Goal: Task Accomplishment & Management: Manage account settings

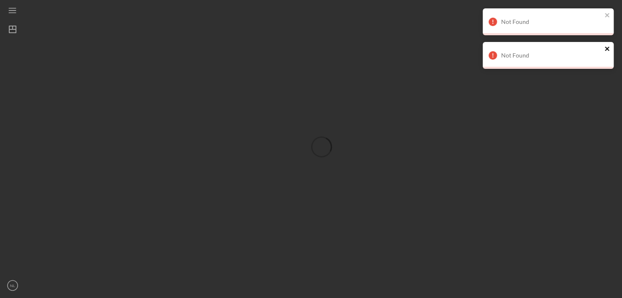
click at [607, 46] on icon "close" at bounding box center [607, 48] width 6 height 7
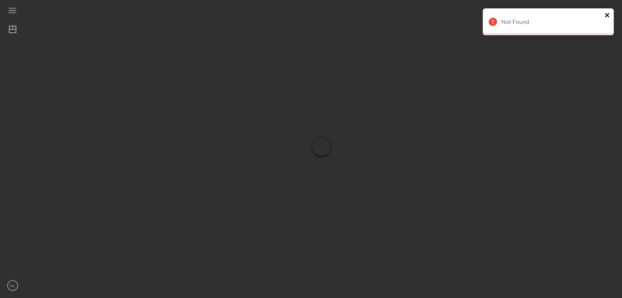
click at [607, 14] on icon "close" at bounding box center [606, 15] width 4 height 4
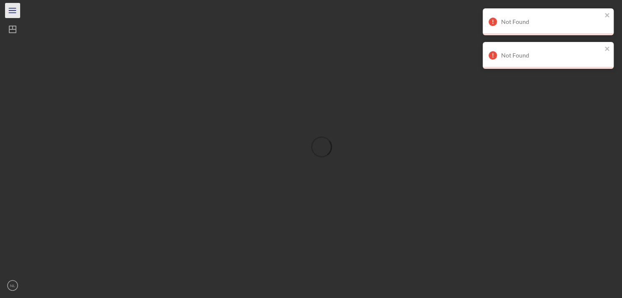
click at [13, 10] on line "button" at bounding box center [12, 10] width 7 height 0
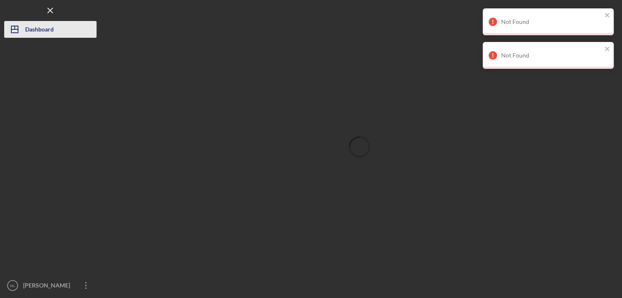
click at [14, 32] on icon "Icon/Dashboard" at bounding box center [14, 29] width 21 height 21
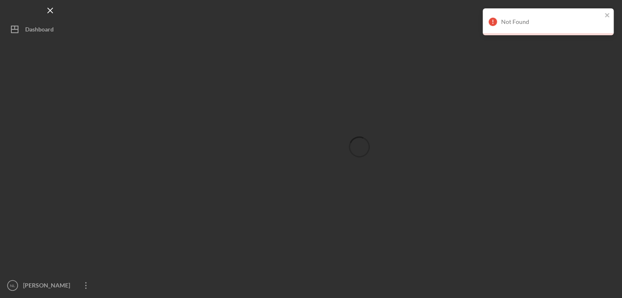
drag, startPoint x: 0, startPoint y: 0, endPoint x: 309, endPoint y: 209, distance: 372.7
click at [309, 209] on div at bounding box center [359, 147] width 517 height 294
click at [83, 284] on icon "Icon/Overflow" at bounding box center [86, 285] width 21 height 21
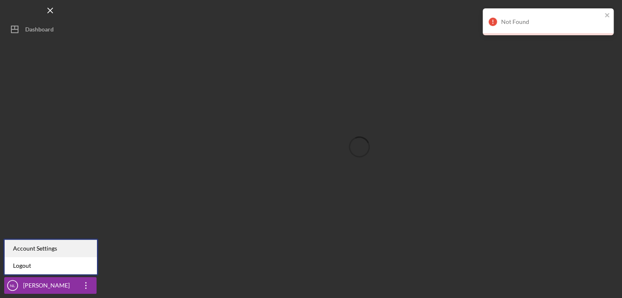
click at [27, 247] on div "Account Settings" at bounding box center [51, 248] width 92 height 17
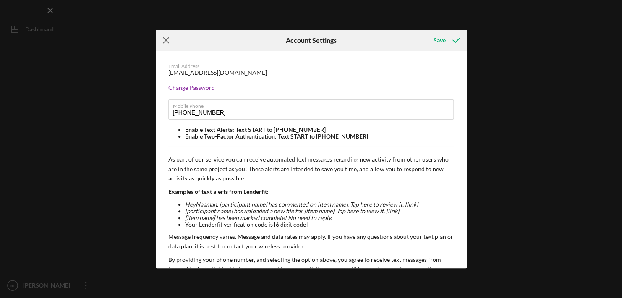
click at [167, 45] on icon "Icon/Menu Close" at bounding box center [166, 40] width 21 height 21
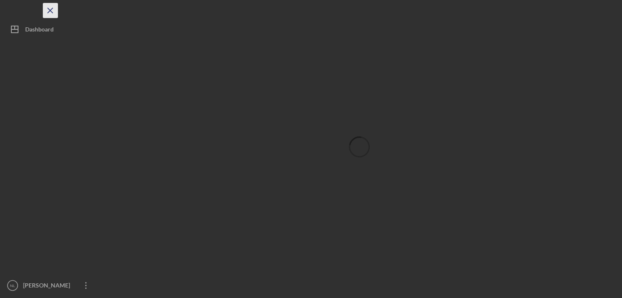
click at [48, 13] on line "button" at bounding box center [50, 10] width 5 height 5
click at [11, 10] on icon "Icon/Menu" at bounding box center [12, 10] width 19 height 19
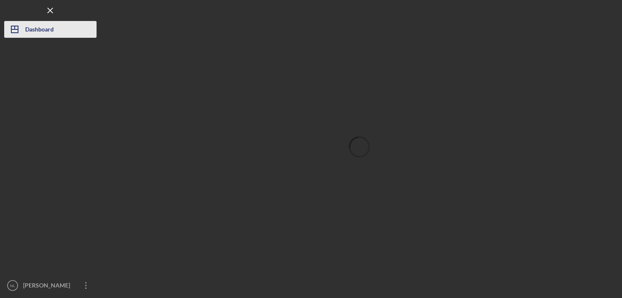
click at [14, 23] on icon "Icon/Dashboard" at bounding box center [14, 29] width 21 height 21
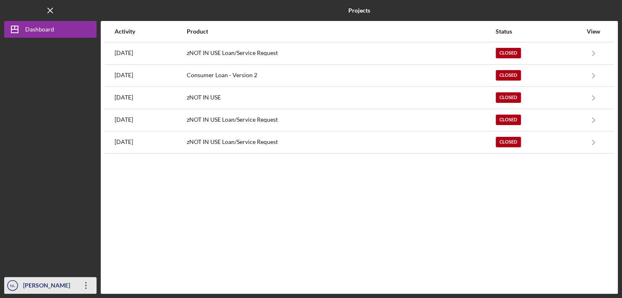
click at [22, 287] on div "[PERSON_NAME] PhD ThD" at bounding box center [48, 294] width 55 height 34
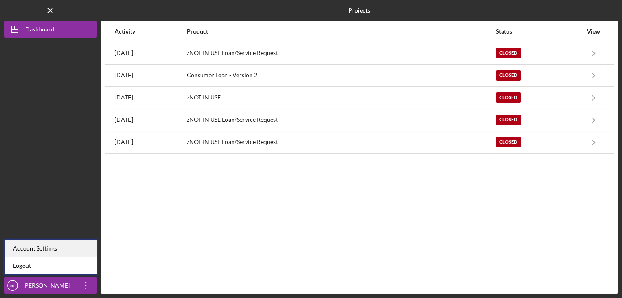
click at [16, 246] on div "Account Settings" at bounding box center [51, 248] width 92 height 17
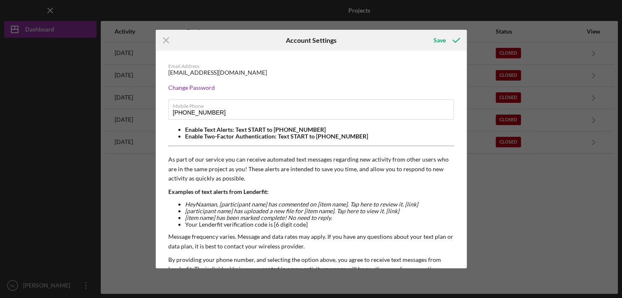
scroll to position [77, 0]
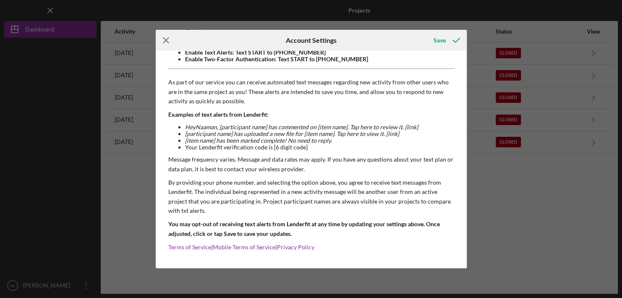
click at [170, 42] on icon "Icon/Menu Close" at bounding box center [166, 40] width 21 height 21
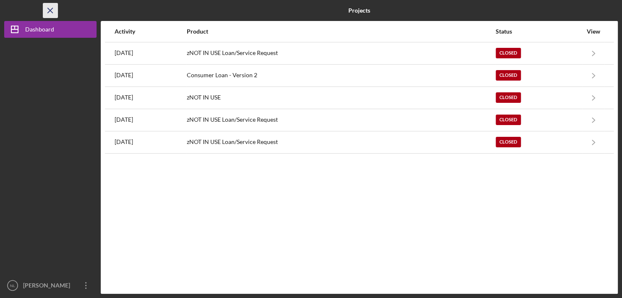
click at [50, 9] on icon "Icon/Menu Close" at bounding box center [50, 10] width 19 height 19
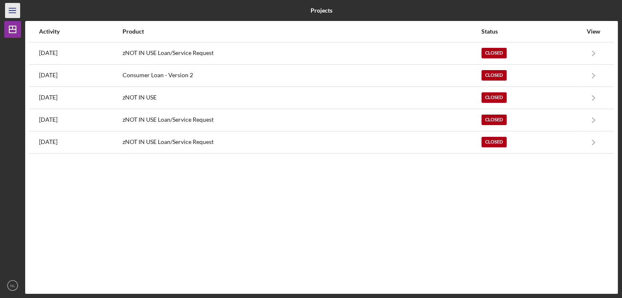
click at [12, 6] on icon "Icon/Menu" at bounding box center [12, 10] width 19 height 19
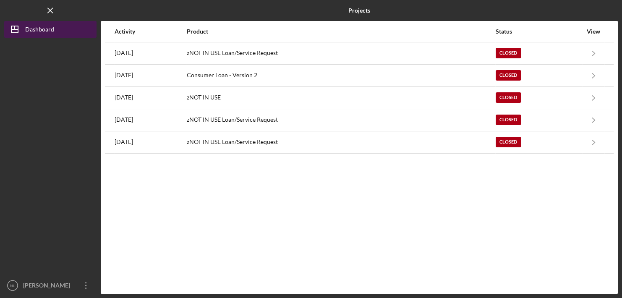
click at [22, 28] on icon "Icon/Dashboard" at bounding box center [14, 29] width 21 height 21
click at [591, 30] on div "View" at bounding box center [593, 31] width 21 height 7
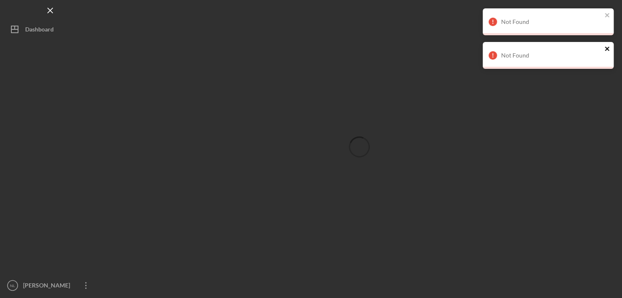
click at [607, 46] on icon "close" at bounding box center [607, 48] width 6 height 7
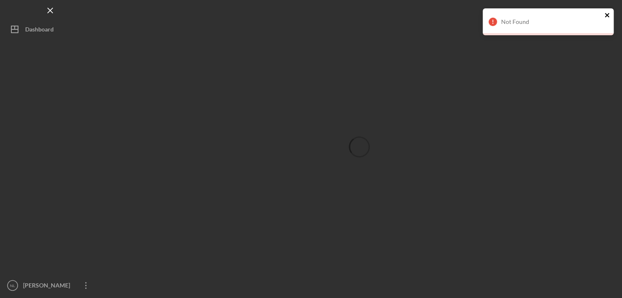
click at [608, 13] on icon "close" at bounding box center [606, 15] width 4 height 4
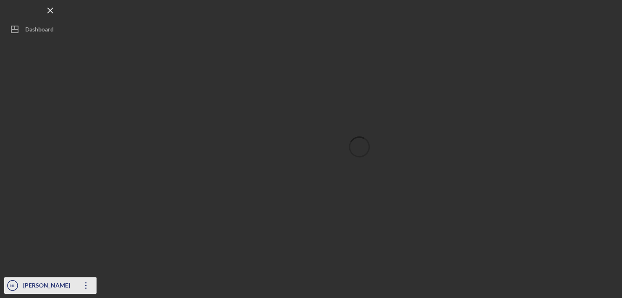
click at [87, 286] on icon "Icon/Overflow" at bounding box center [86, 285] width 21 height 21
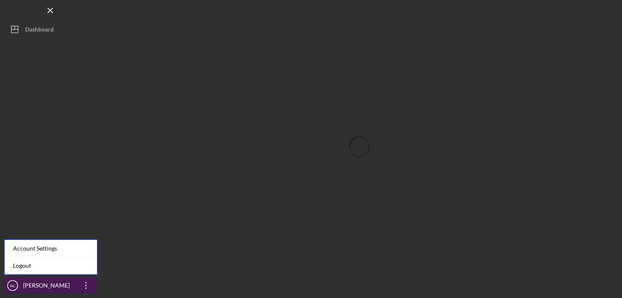
click at [43, 286] on div "[PERSON_NAME] PhD ThD" at bounding box center [48, 294] width 55 height 34
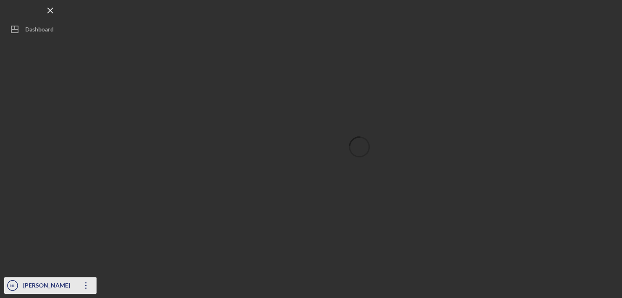
click at [36, 285] on div "[PERSON_NAME] PhD ThD" at bounding box center [48, 294] width 55 height 34
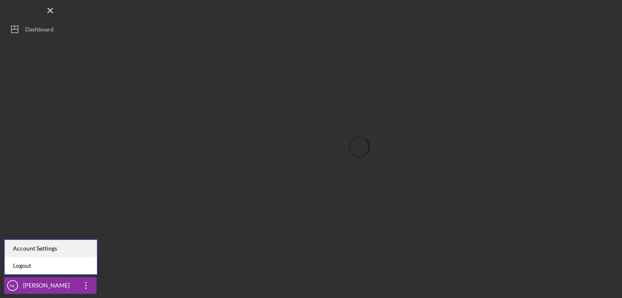
click at [19, 247] on div "Account Settings" at bounding box center [51, 248] width 92 height 17
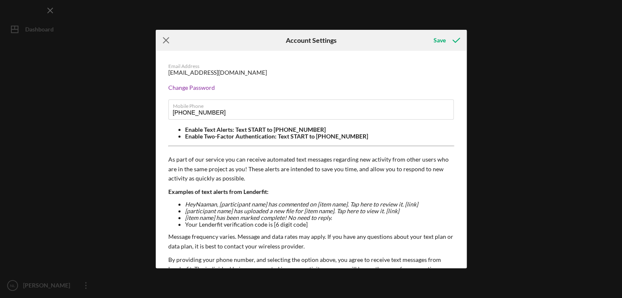
click at [162, 41] on icon "Icon/Menu Close" at bounding box center [166, 40] width 21 height 21
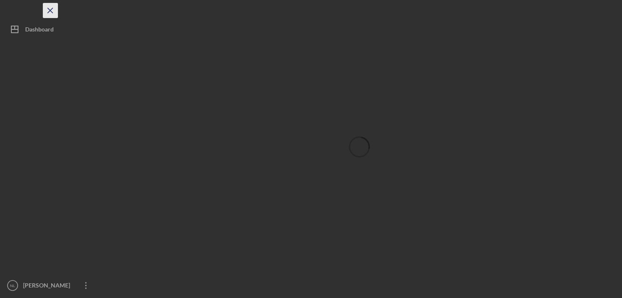
click at [51, 8] on icon "Icon/Menu Close" at bounding box center [50, 10] width 19 height 19
click at [14, 288] on icon "NL" at bounding box center [12, 285] width 17 height 21
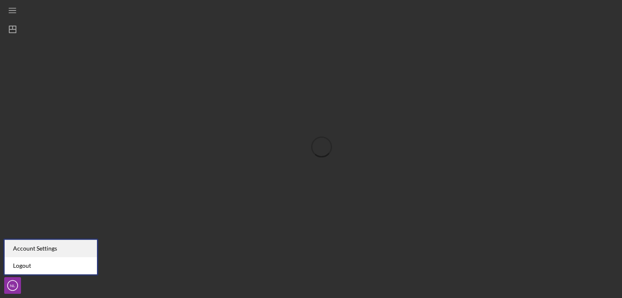
click at [16, 248] on div "Account Settings" at bounding box center [51, 248] width 92 height 17
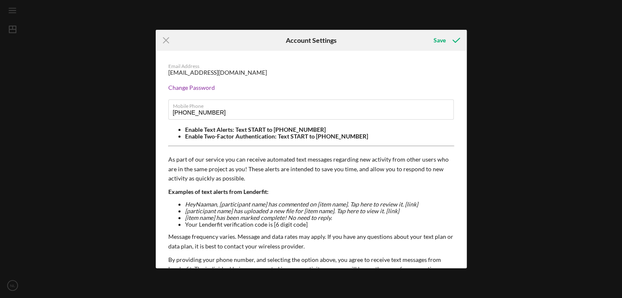
click at [13, 283] on div "Icon/Menu Close Account Settings Save Email Address naaman@1st-choice-counselin…" at bounding box center [311, 149] width 622 height 298
click at [163, 39] on icon "Icon/Menu Close" at bounding box center [166, 40] width 21 height 21
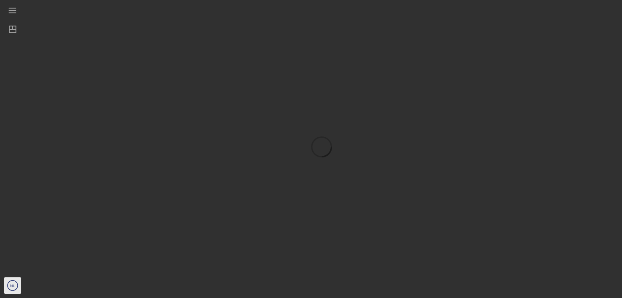
click at [16, 284] on icon "NL" at bounding box center [12, 285] width 17 height 21
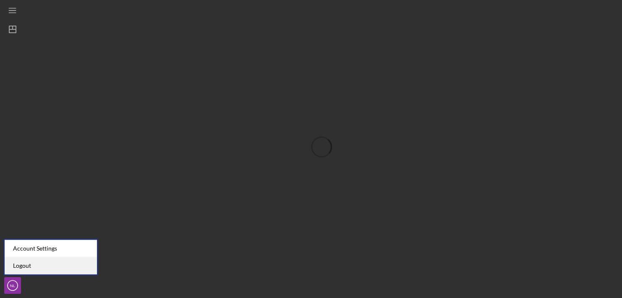
click at [16, 266] on link "Logout" at bounding box center [51, 265] width 92 height 17
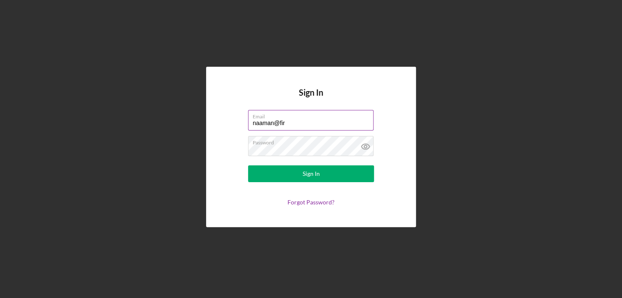
type input "naaman@firstchoicepcorp.com"
click at [248, 165] on button "Sign In" at bounding box center [311, 173] width 126 height 17
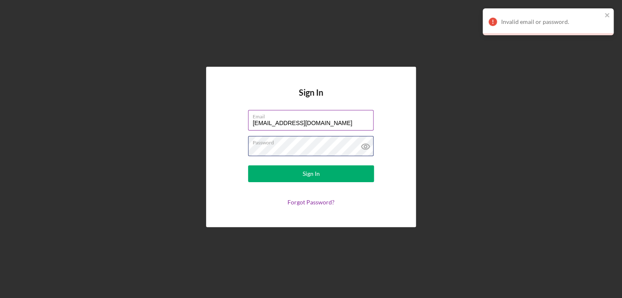
click at [248, 165] on button "Sign In" at bounding box center [311, 173] width 126 height 17
